Goal: Complete application form

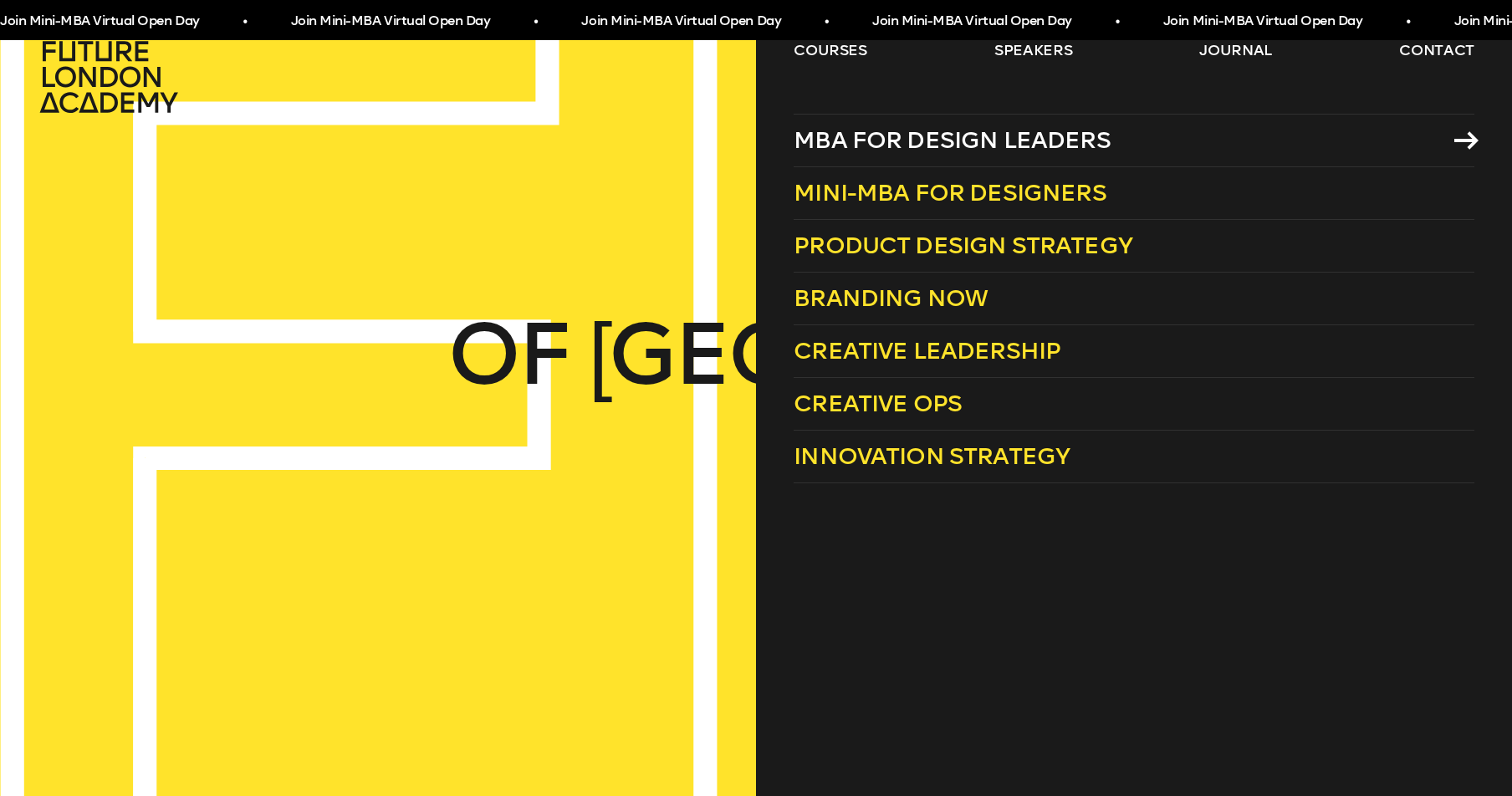
click at [832, 144] on span "MBA for Design Leaders" at bounding box center [952, 140] width 317 height 28
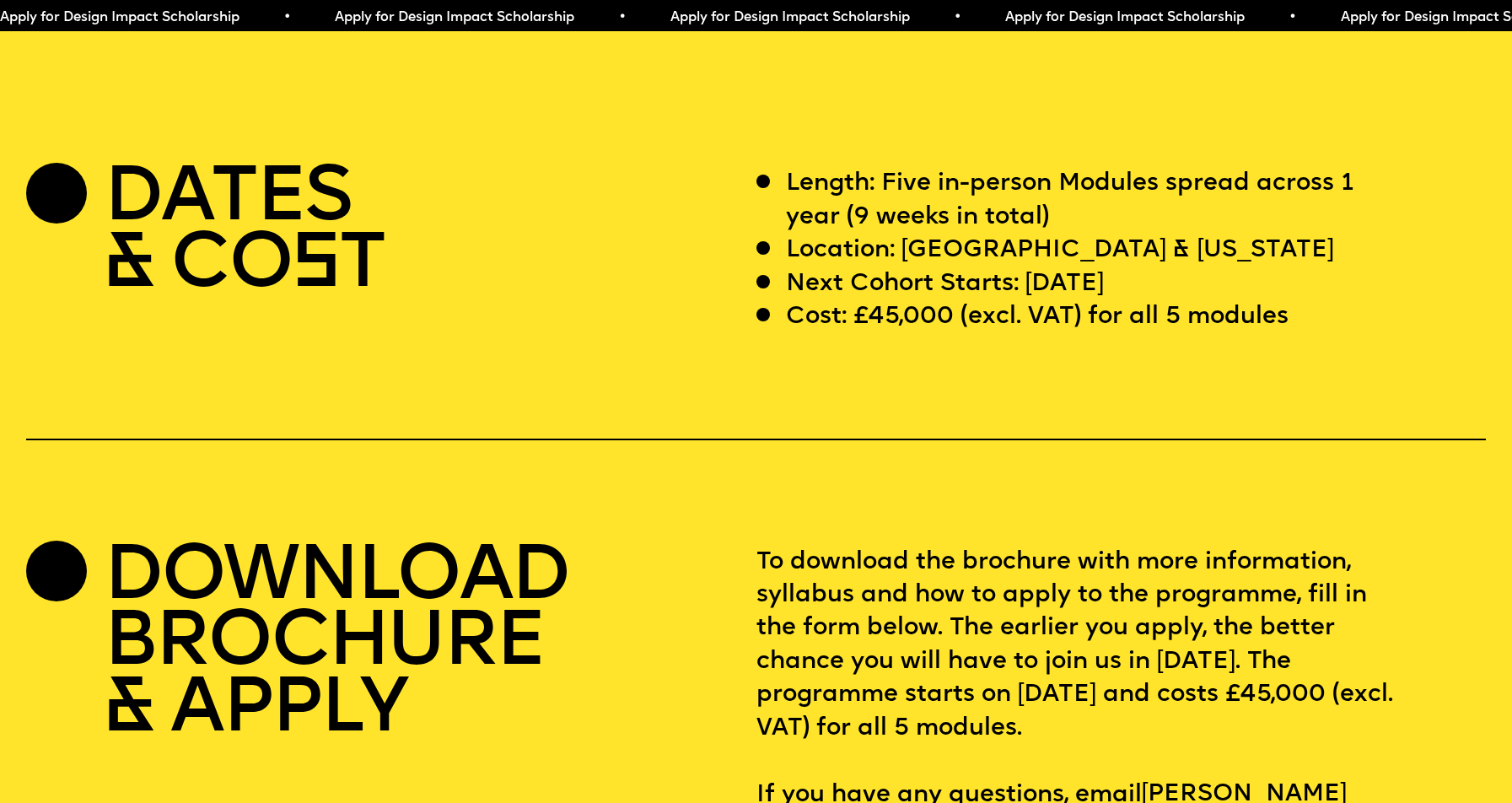
scroll to position [6488, 0]
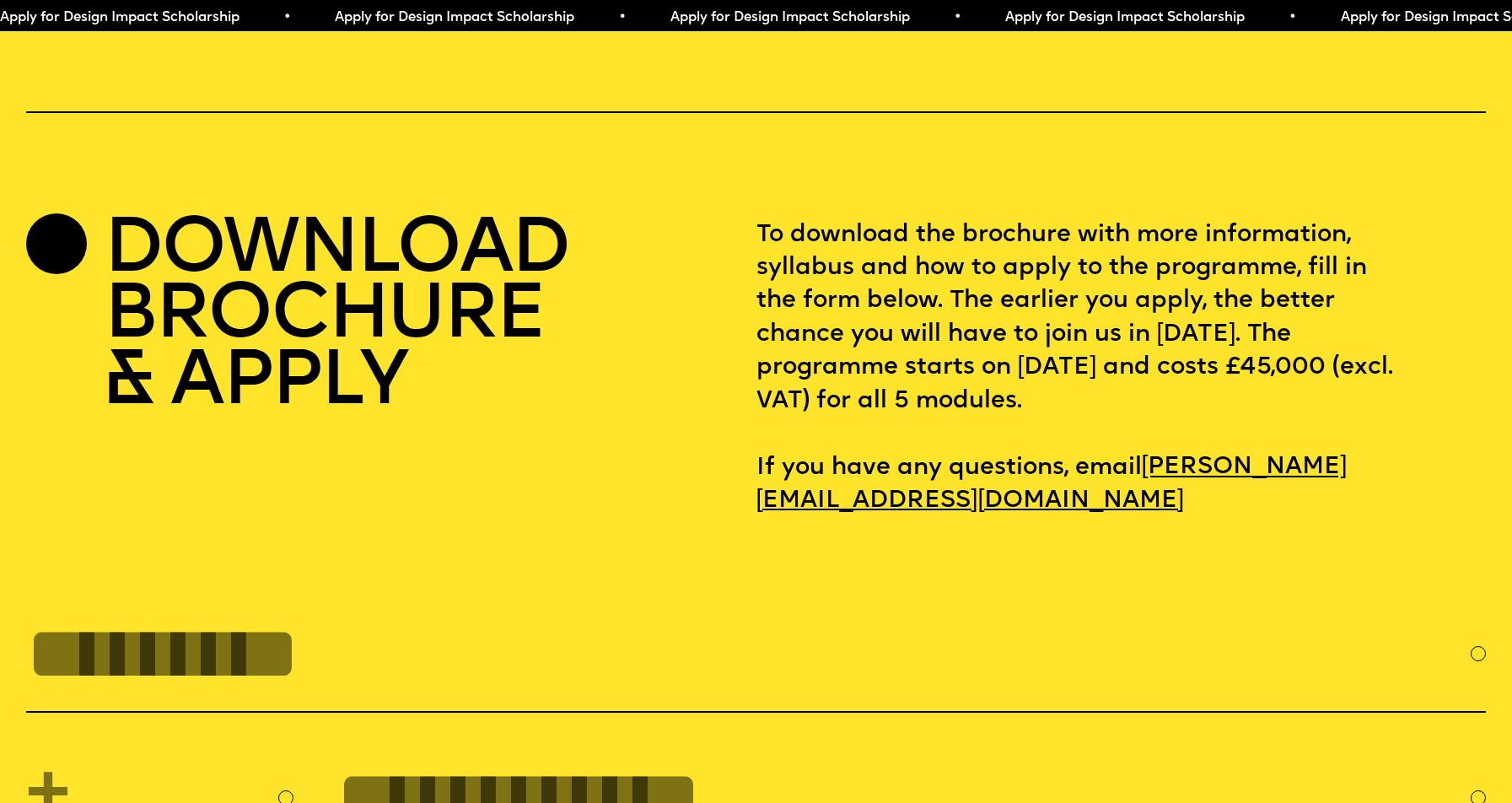
click at [1120, 351] on p "To download the brochure with more information, syllabus and how to apply to th…" at bounding box center [1121, 368] width 730 height 300
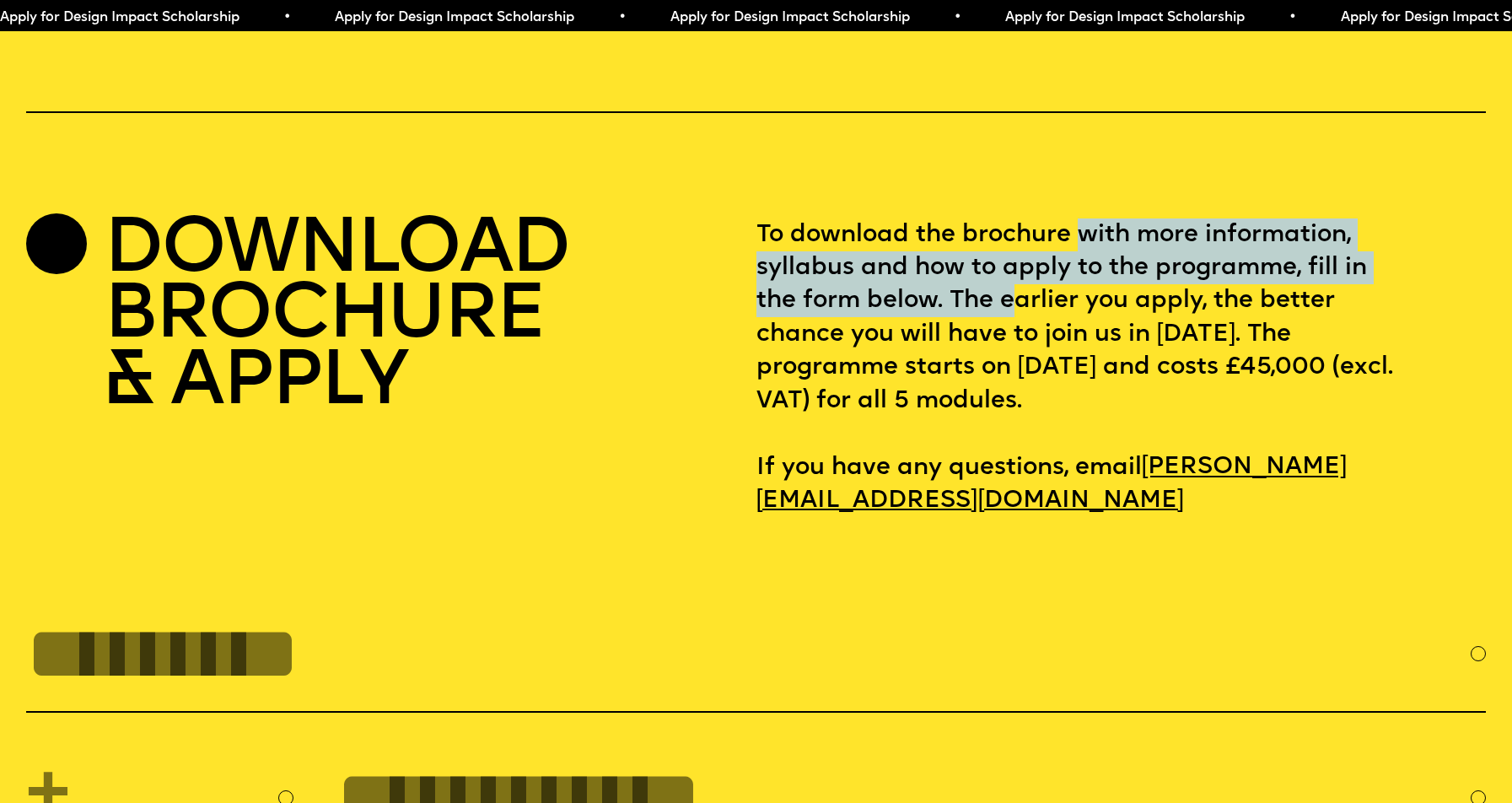
drag, startPoint x: 1081, startPoint y: 244, endPoint x: 1013, endPoint y: 339, distance: 116.8
click at [1013, 339] on p "To download the brochure with more information, syllabus and how to apply to th…" at bounding box center [1121, 368] width 730 height 300
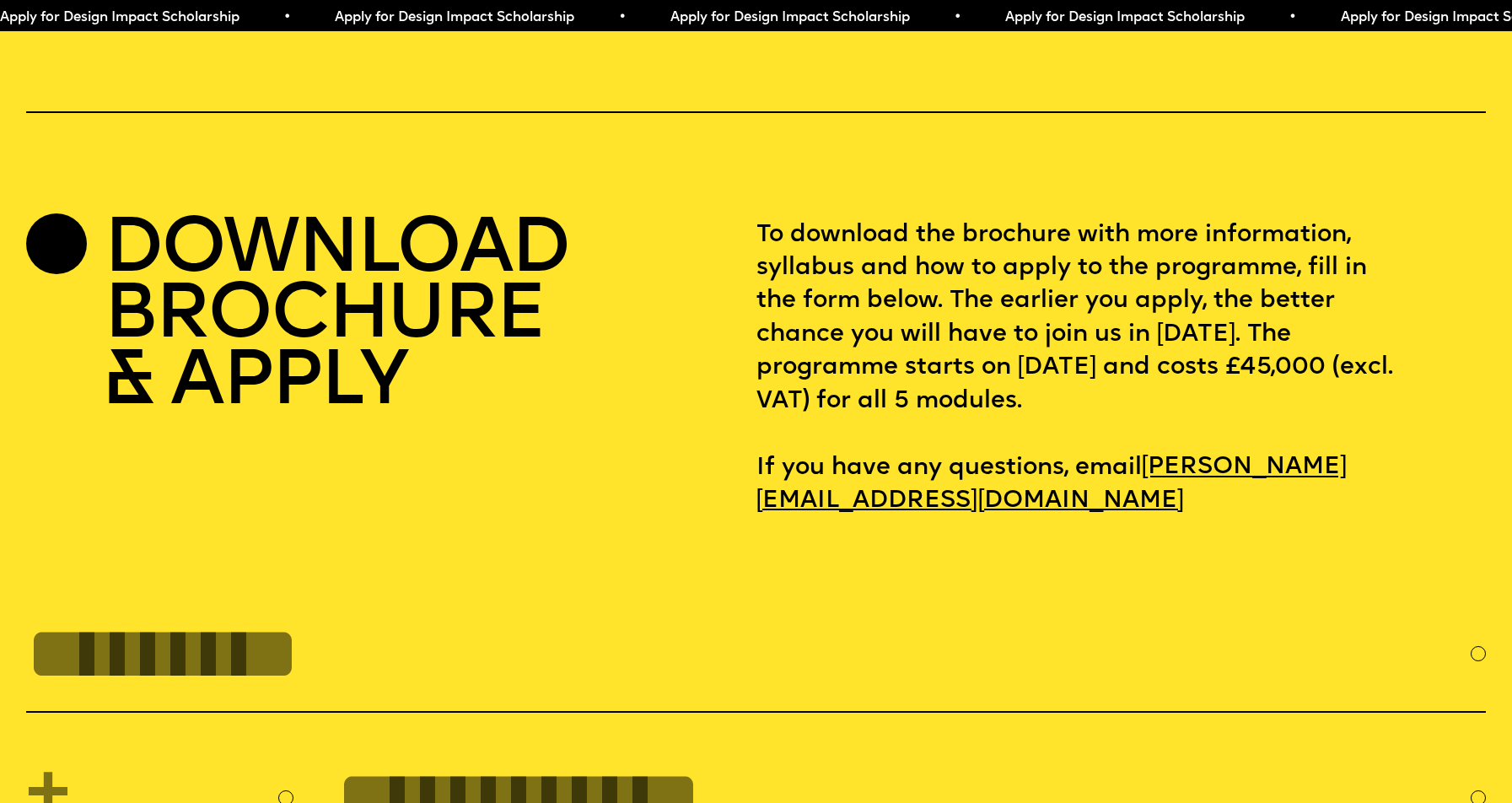
click at [1016, 374] on p "To download the brochure with more information, syllabus and how to apply to th…" at bounding box center [1121, 368] width 730 height 300
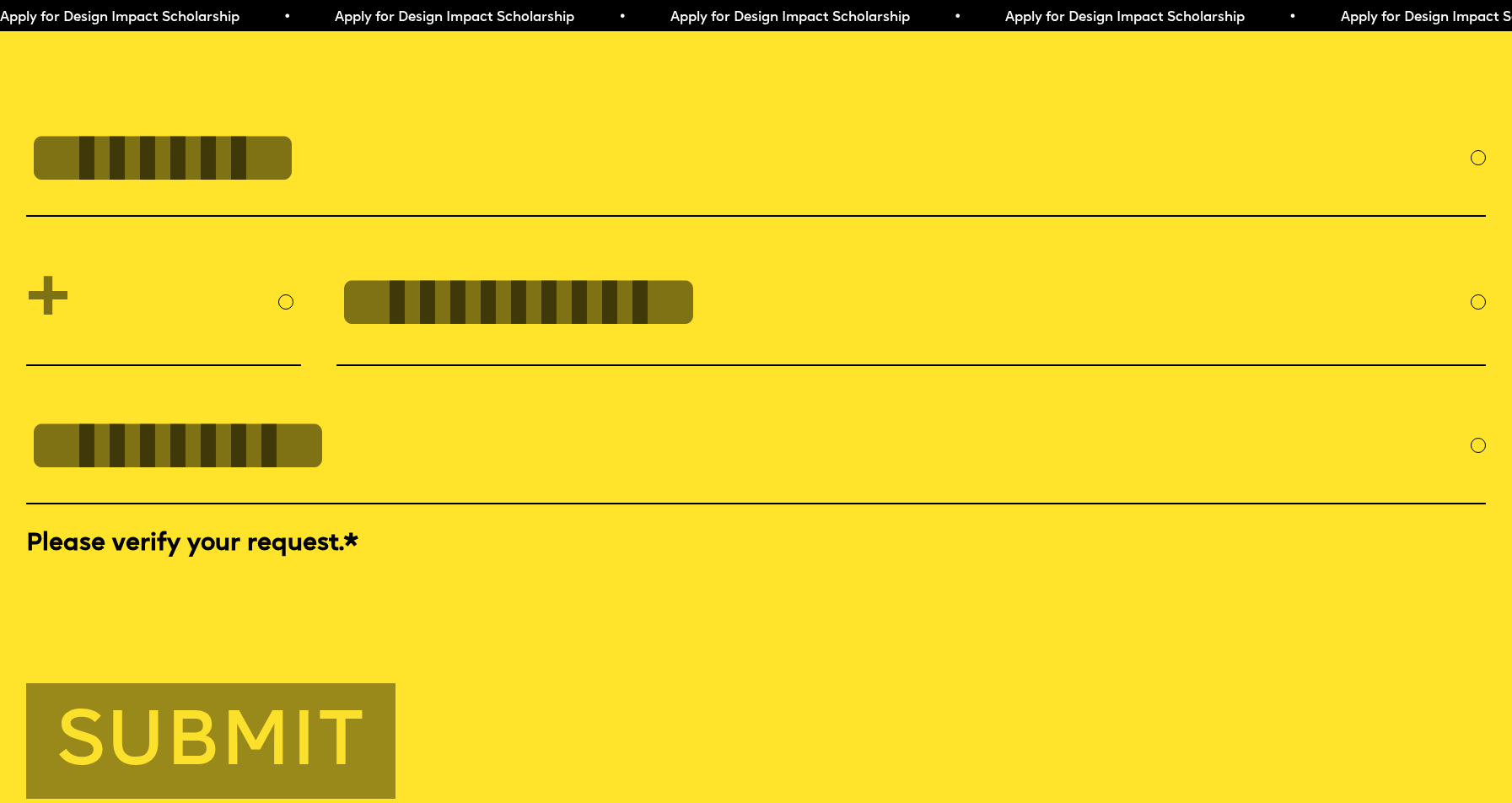
click at [468, 188] on input "FULL NAME" at bounding box center [749, 158] width 1445 height 84
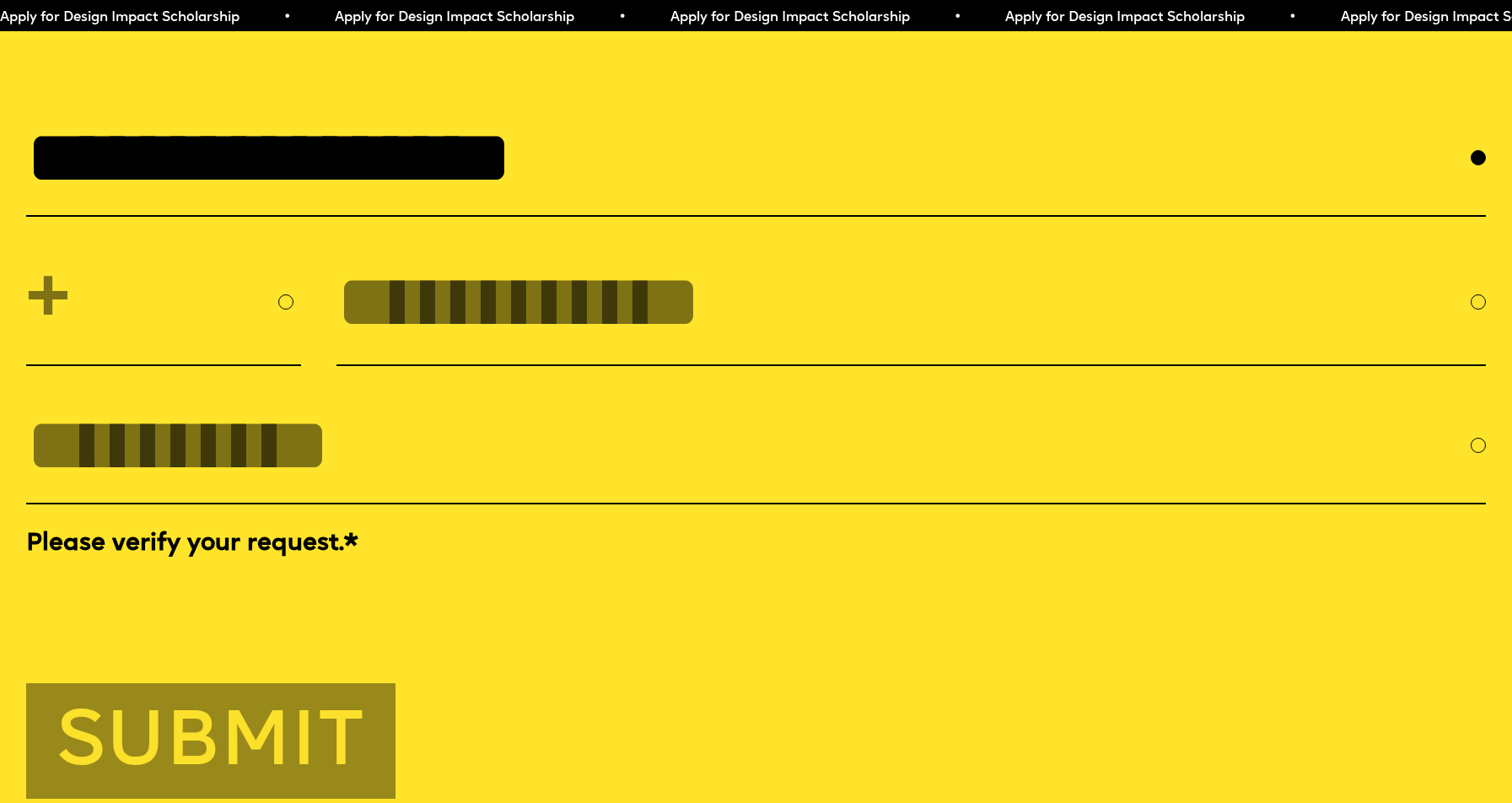
type input "**********"
click at [158, 349] on select "**********" at bounding box center [163, 302] width 275 height 95
select select "**"
click at [423, 344] on input "tel" at bounding box center [903, 301] width 1134 height 84
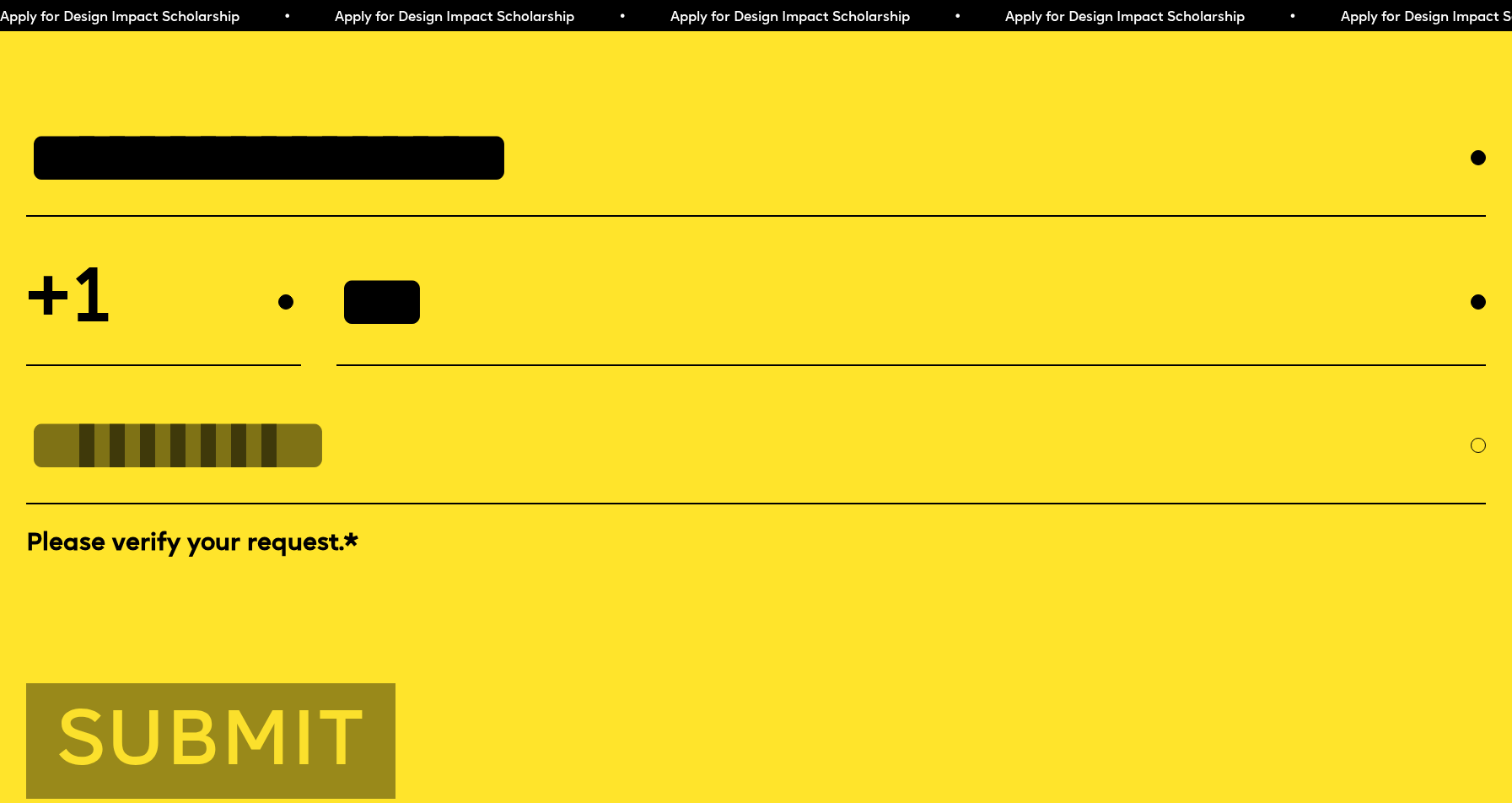
type input "**********"
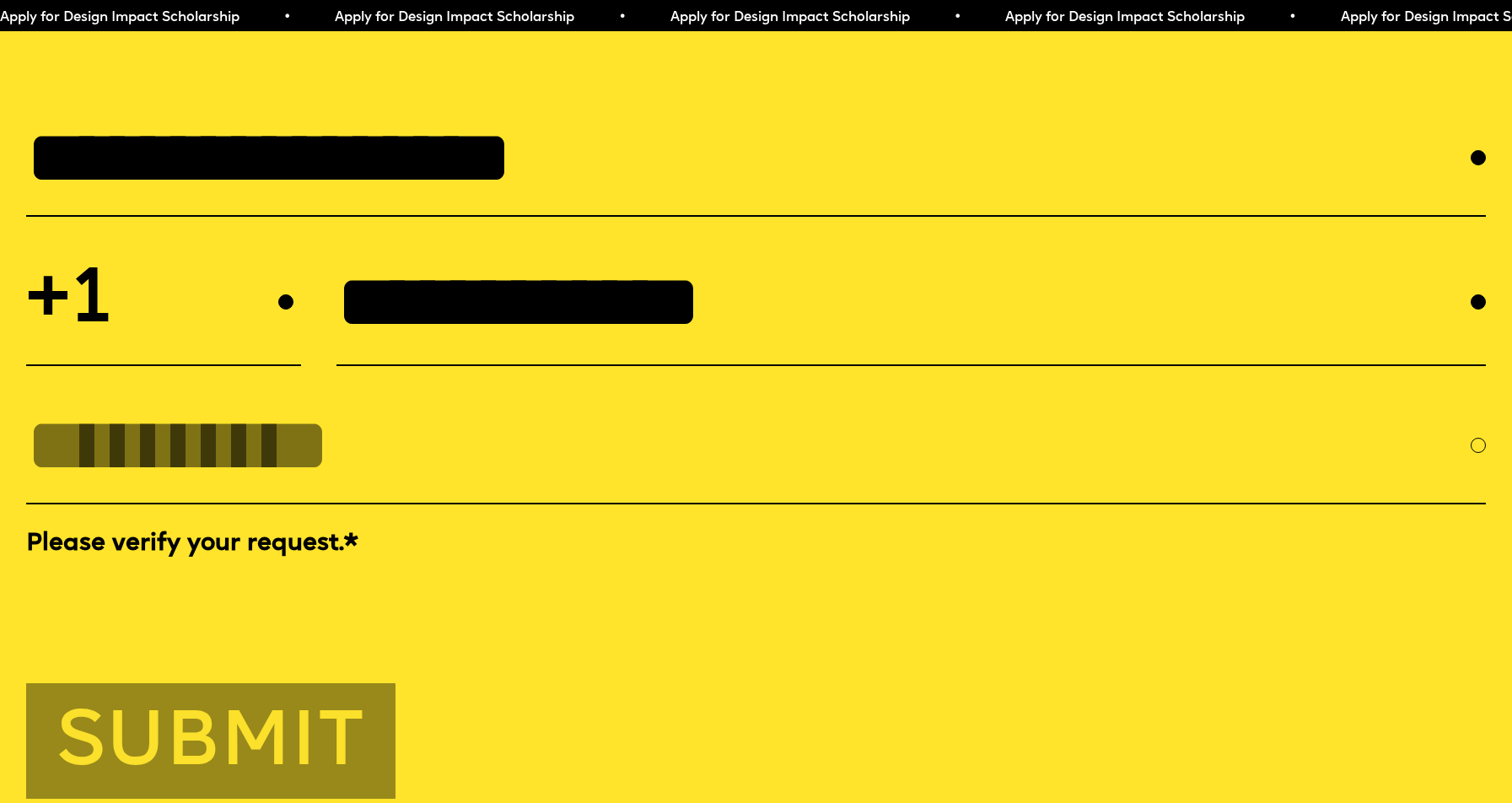
click at [317, 488] on input "EMAIL *" at bounding box center [749, 445] width 1445 height 84
type input "**********"
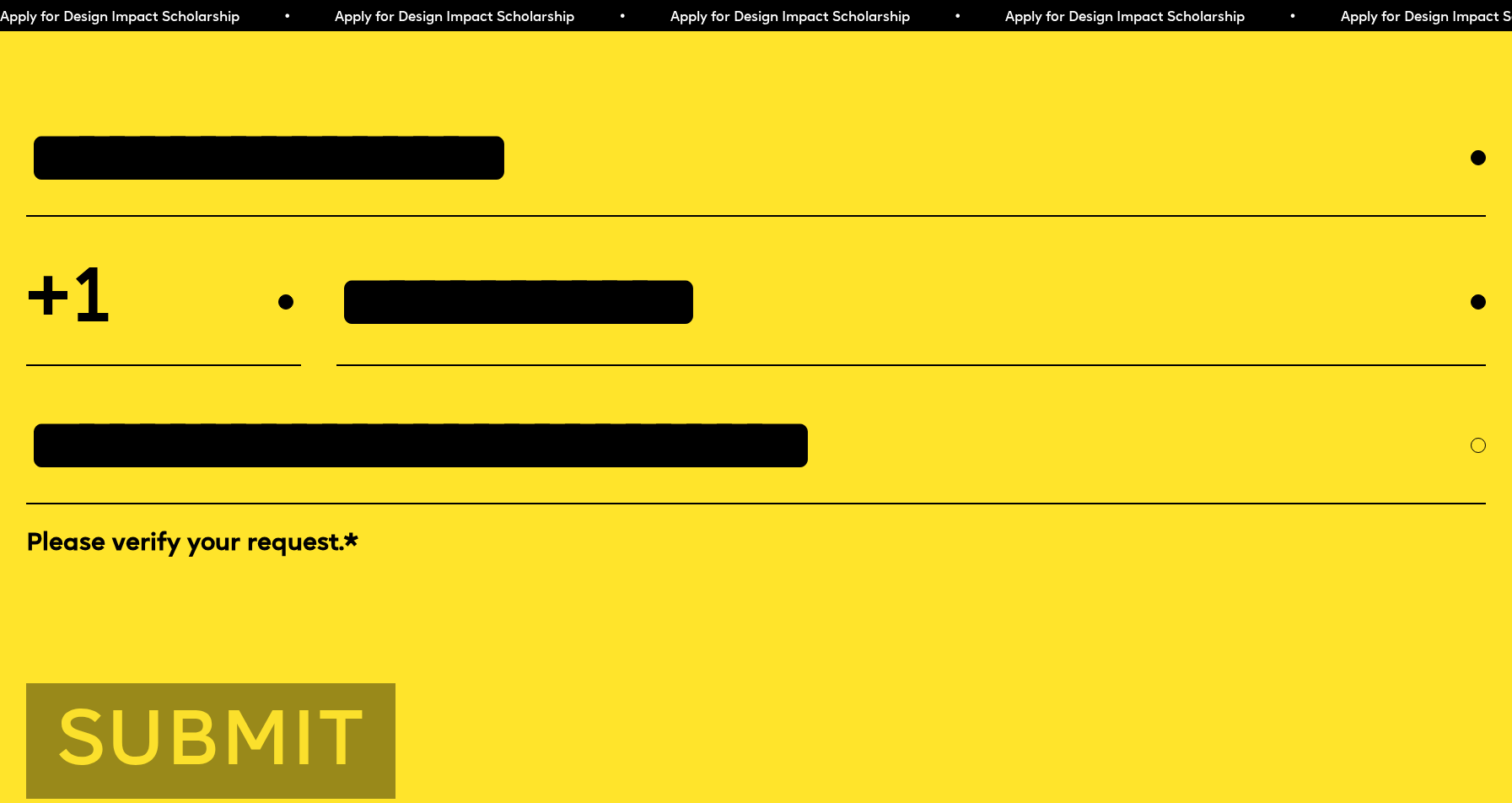
click at [238, 770] on button "Submit" at bounding box center [211, 741] width 369 height 116
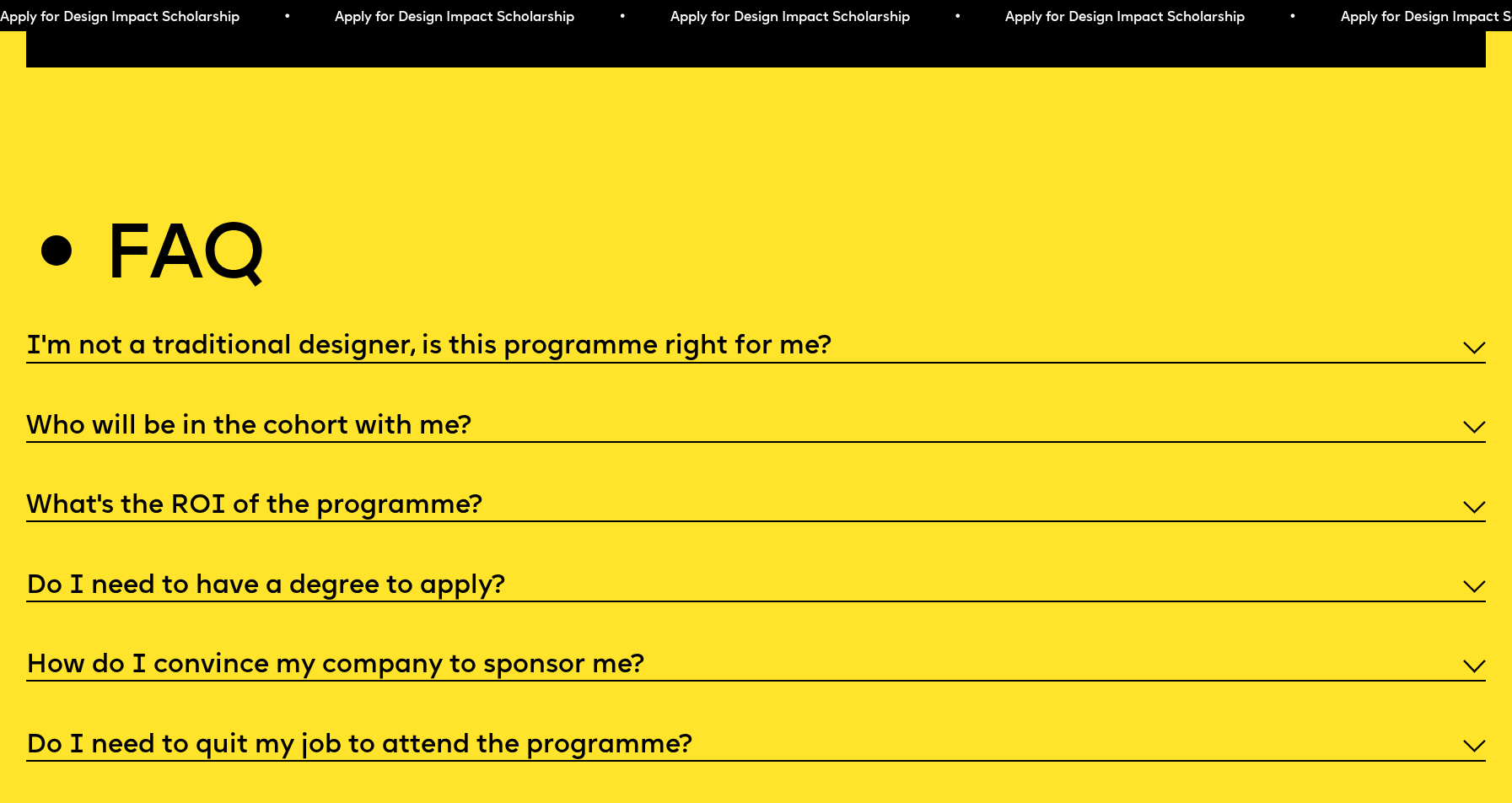
scroll to position [7311, 0]
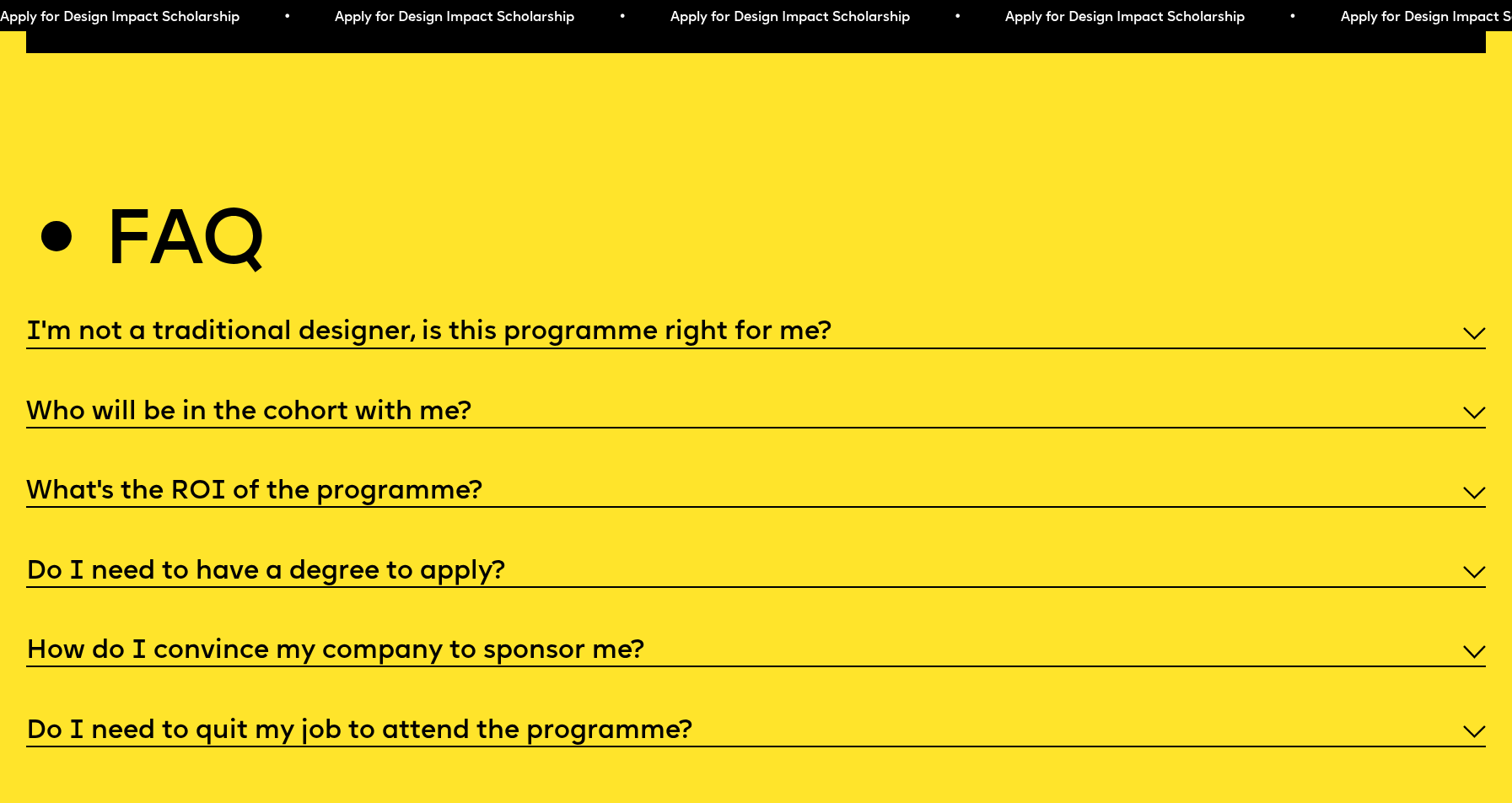
click at [672, 349] on div "I'm not a traditional designer, is this programme right for me?" at bounding box center [756, 331] width 1460 height 34
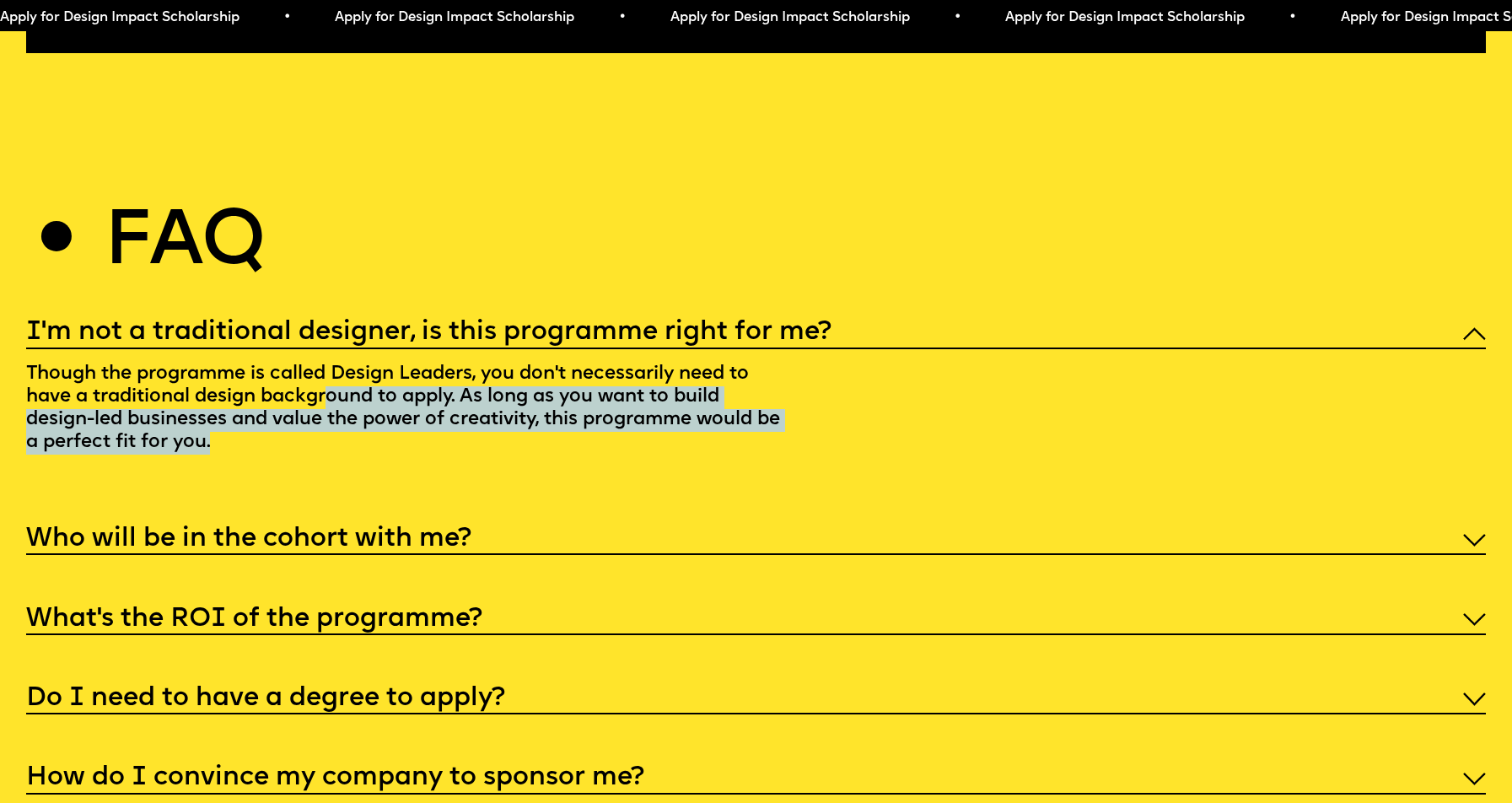
drag, startPoint x: 588, startPoint y: 467, endPoint x: 330, endPoint y: 417, distance: 262.8
click at [330, 417] on p "Though the programme is called Design Leaders, you don't necessarily need to ha…" at bounding box center [407, 412] width 762 height 126
click at [254, 452] on p "Though the programme is called Design Leaders, you don't necessarily need to ha…" at bounding box center [407, 412] width 762 height 126
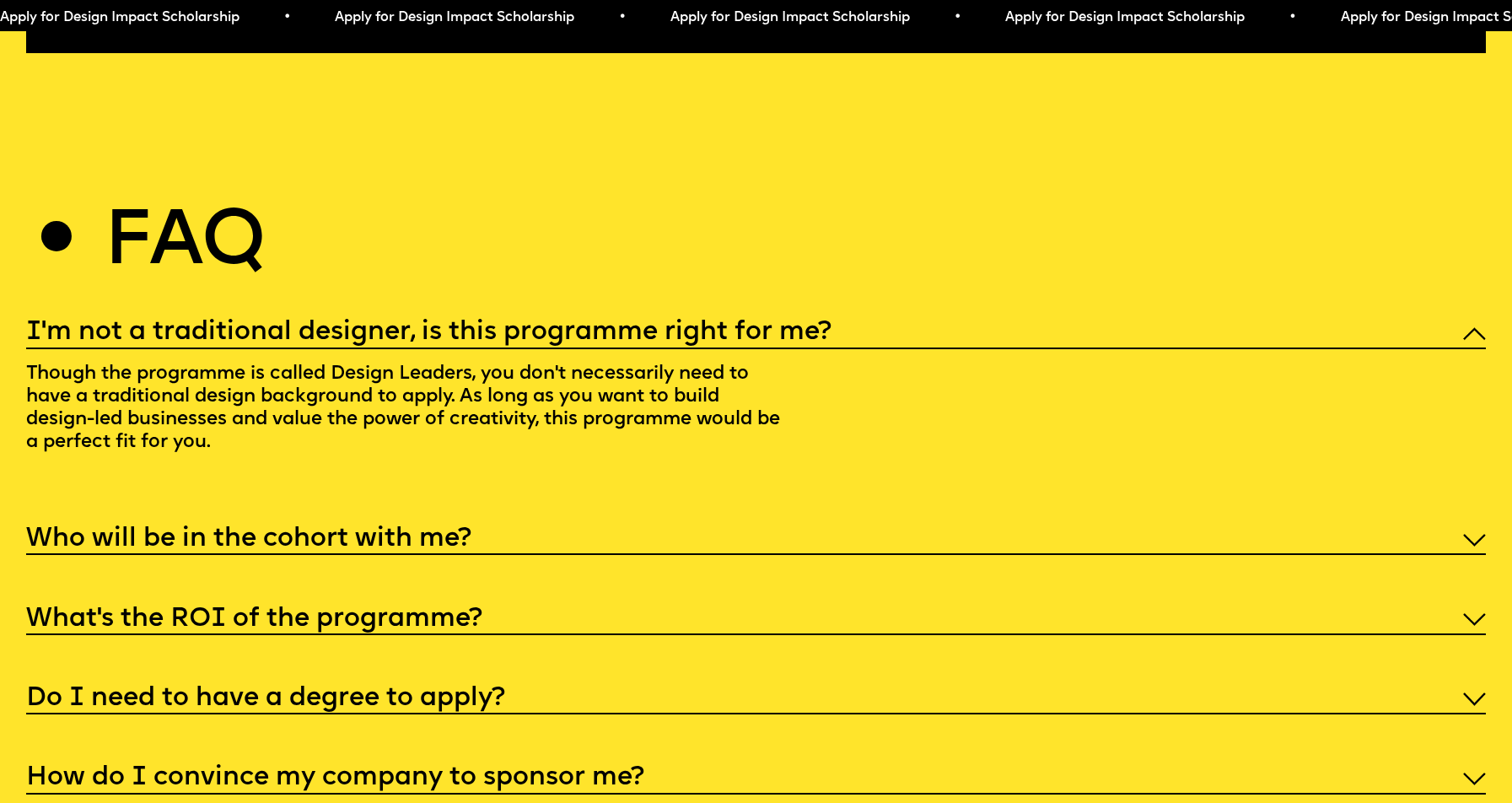
click at [284, 476] on p "Though the programme is called Design Leaders, you don't necessarily need to ha…" at bounding box center [407, 412] width 762 height 126
click at [293, 476] on p "Though the programme is called Design Leaders, you don't necessarily need to ha…" at bounding box center [407, 412] width 762 height 126
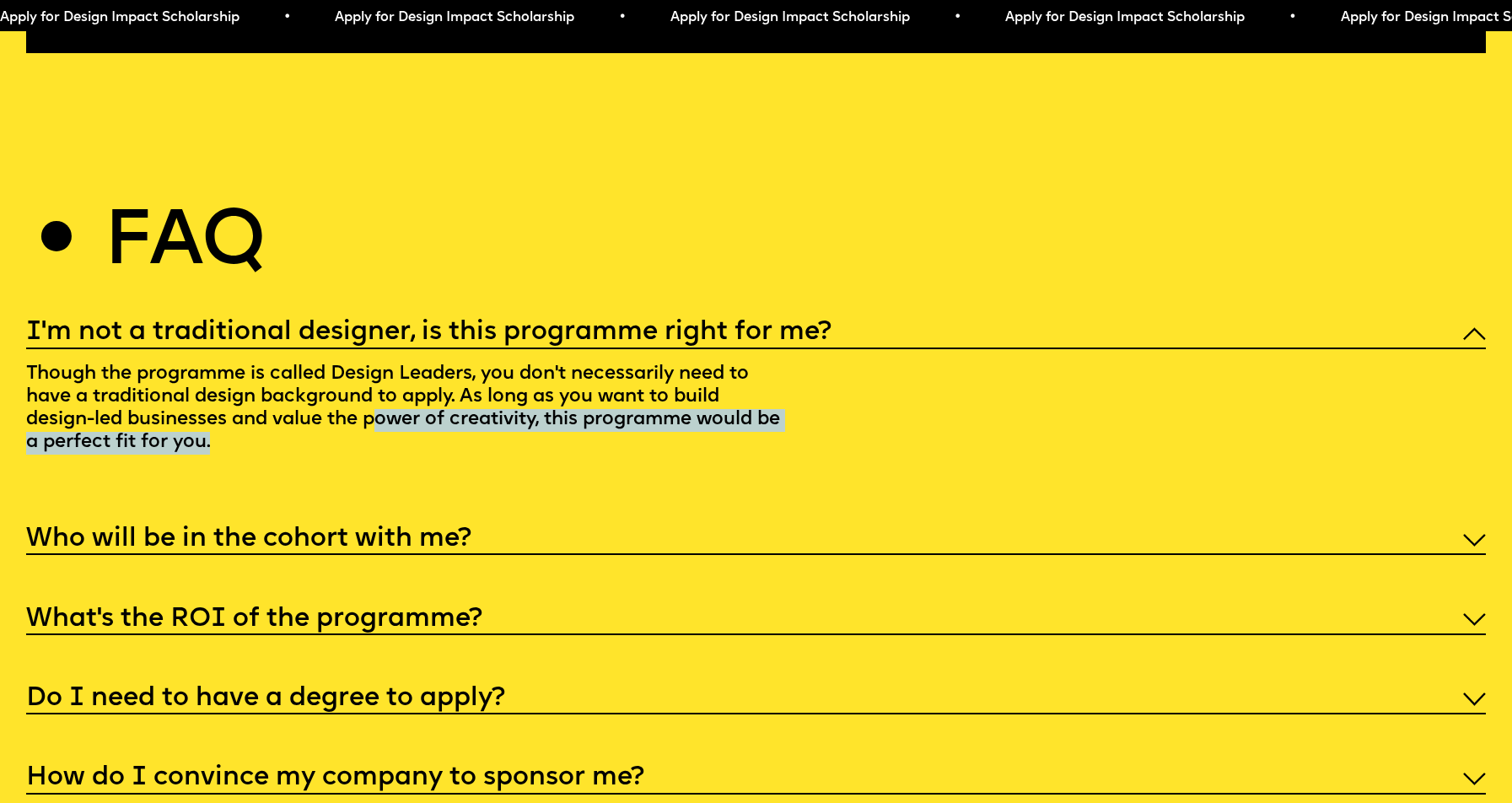
drag, startPoint x: 367, startPoint y: 475, endPoint x: 385, endPoint y: 450, distance: 30.8
click at [385, 450] on p "Though the programme is called Design Leaders, you don't necessarily need to ha…" at bounding box center [407, 412] width 762 height 126
click at [405, 476] on p "Though the programme is called Design Leaders, you don't necessarily need to ha…" at bounding box center [407, 412] width 762 height 126
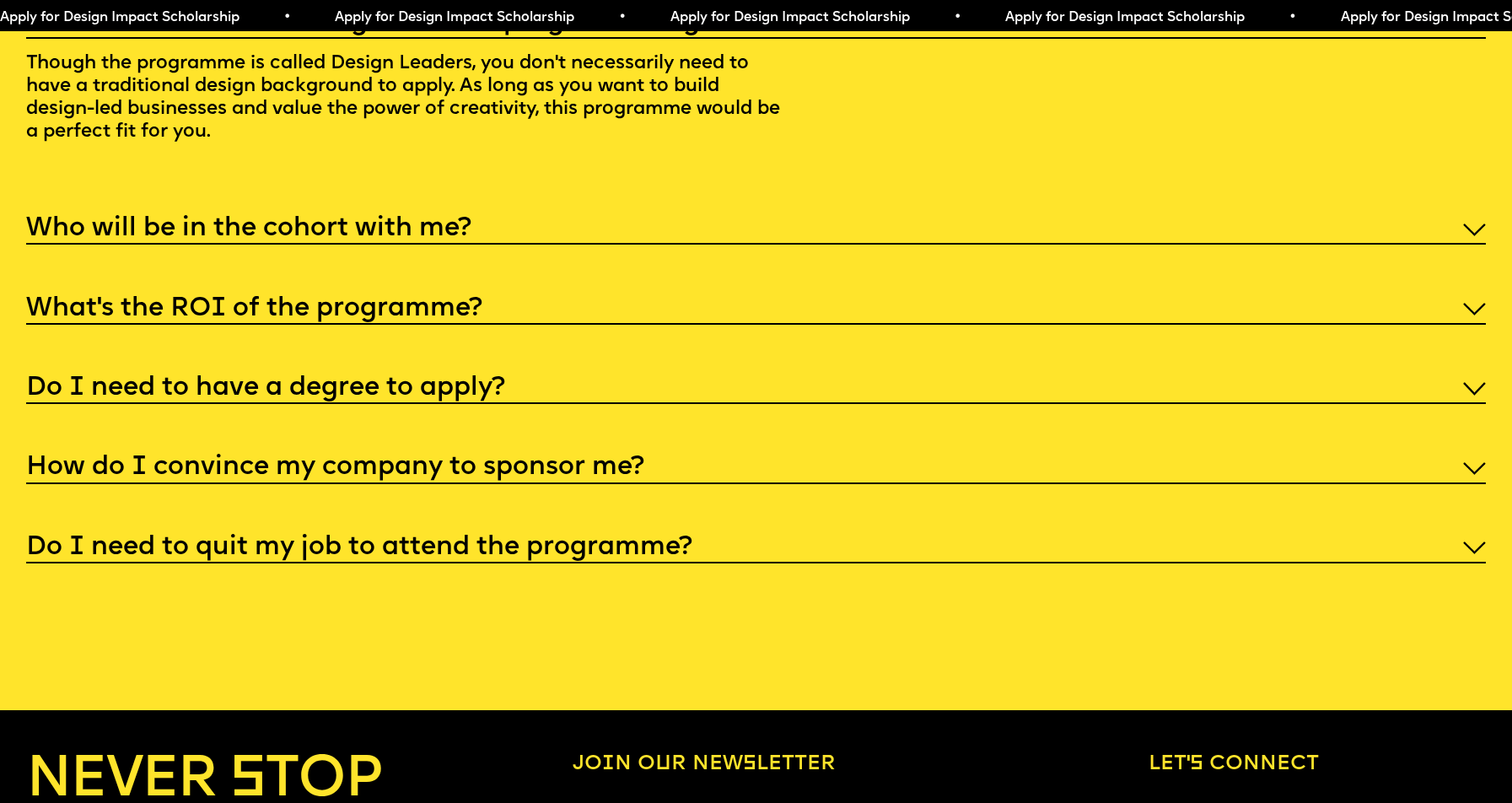
scroll to position [7626, 0]
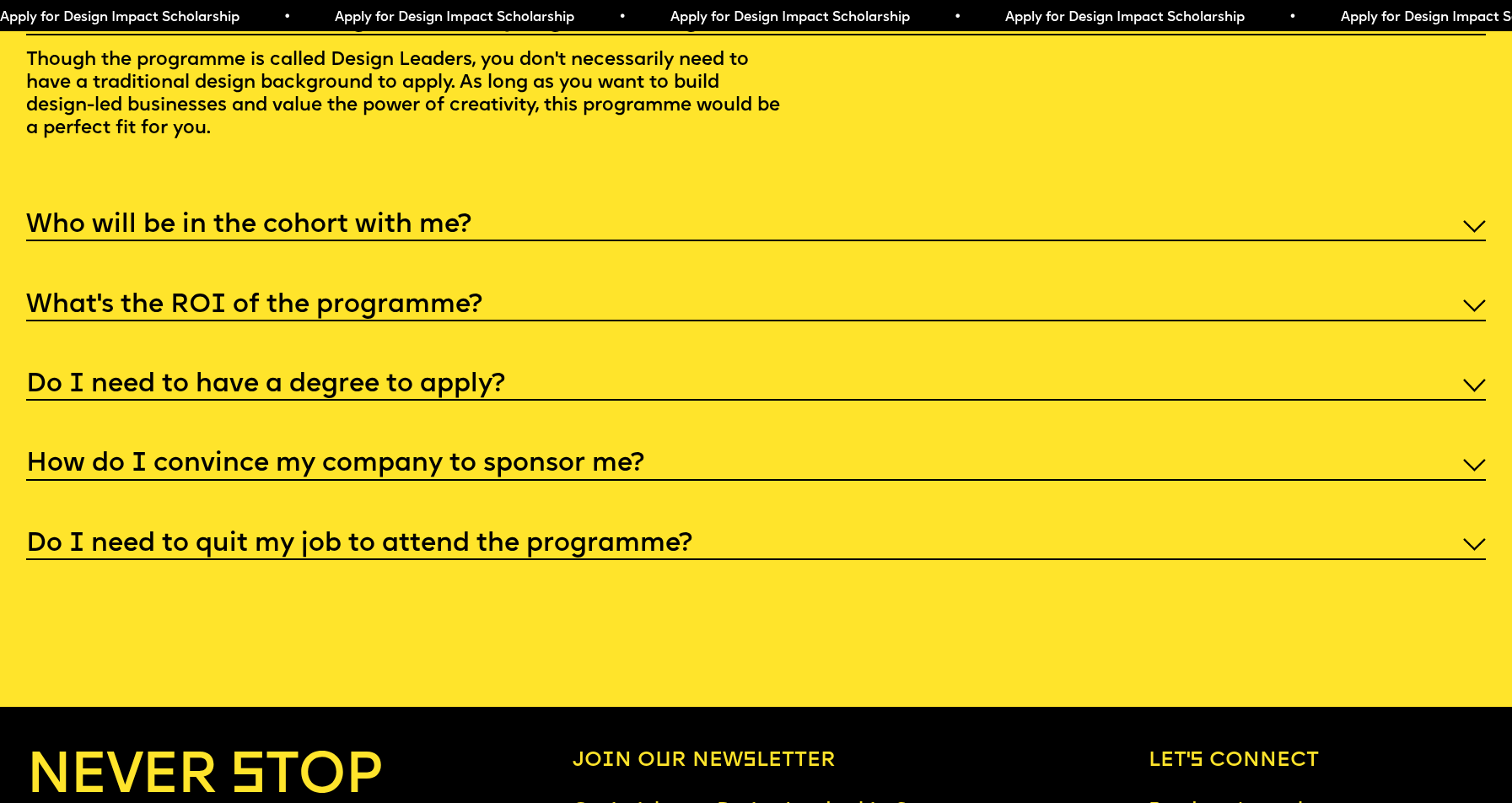
click at [525, 242] on div "Who will be in the cohort with me?" at bounding box center [756, 224] width 1460 height 34
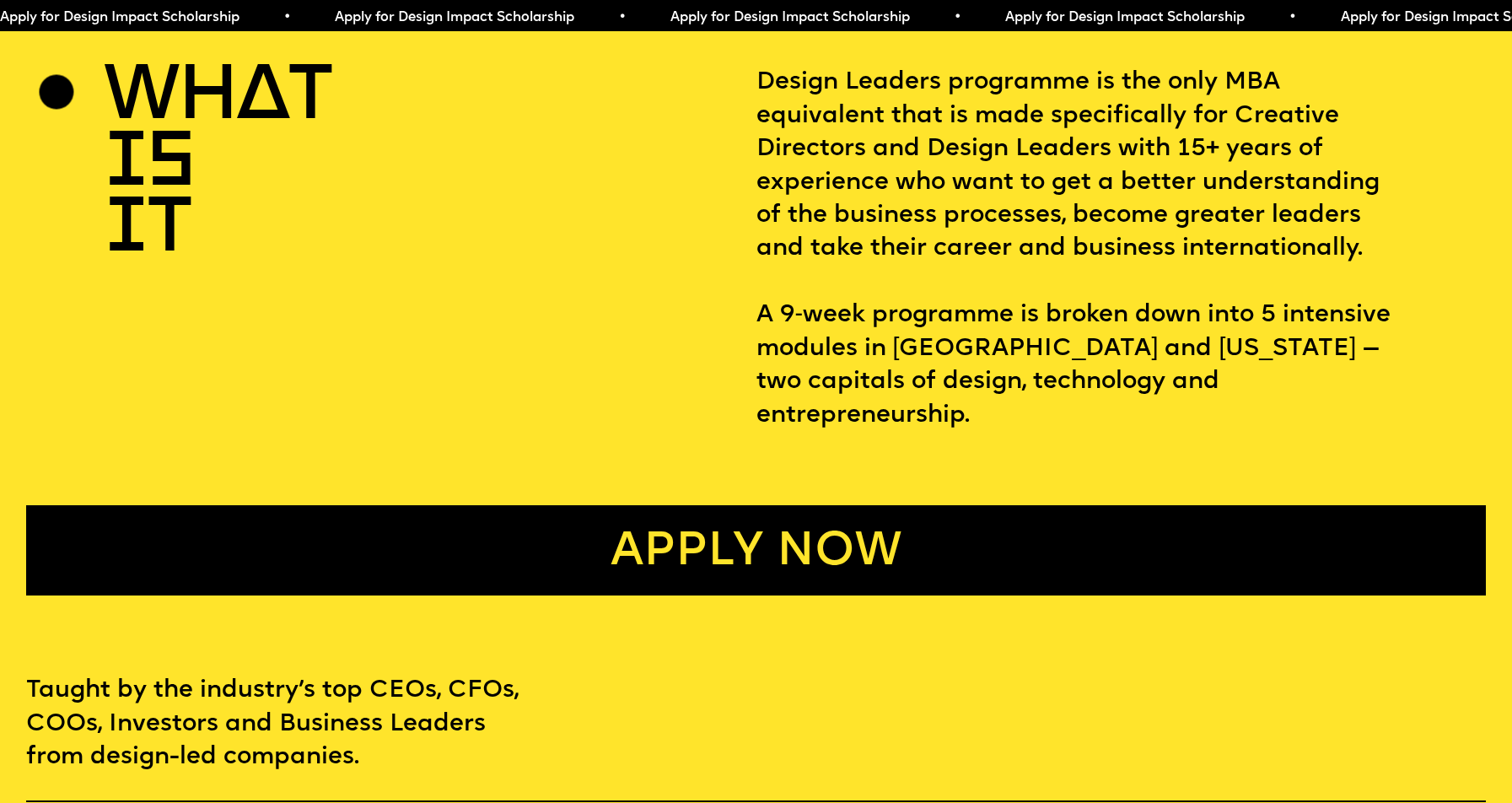
scroll to position [0, 0]
